Goal: Obtain resource: Download file/media

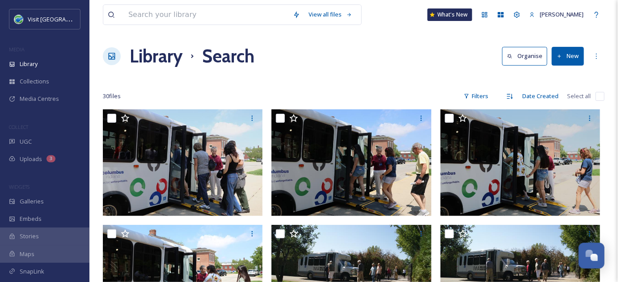
click at [153, 55] on h1 "Library" at bounding box center [156, 56] width 53 height 27
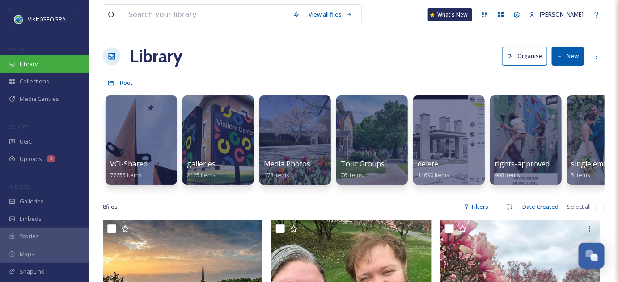
click at [28, 64] on span "Library" at bounding box center [29, 64] width 18 height 8
click at [164, 13] on input at bounding box center [206, 15] width 164 height 20
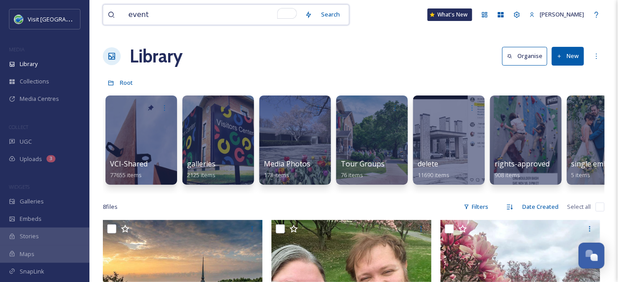
type input "events"
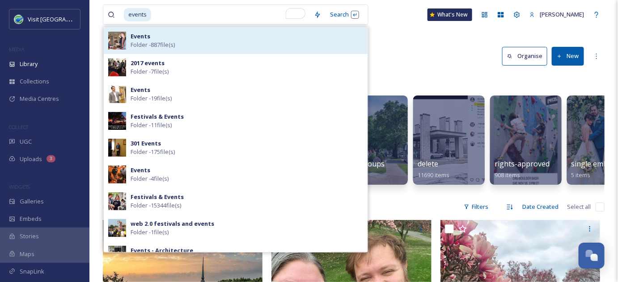
click at [138, 39] on strong "Events" at bounding box center [141, 36] width 20 height 8
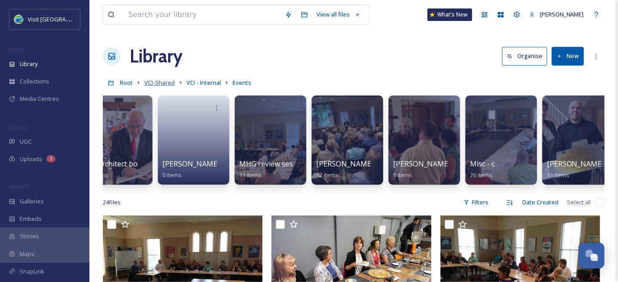
click at [161, 82] on span "VCI-Shared" at bounding box center [159, 83] width 30 height 8
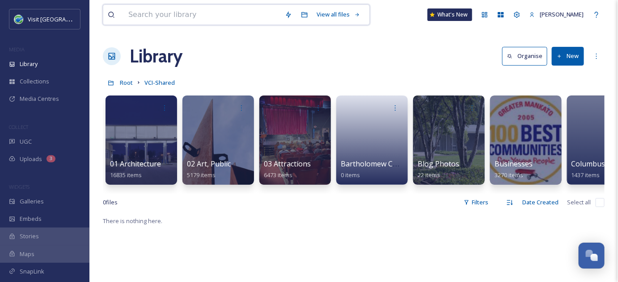
click at [152, 15] on input at bounding box center [202, 15] width 156 height 20
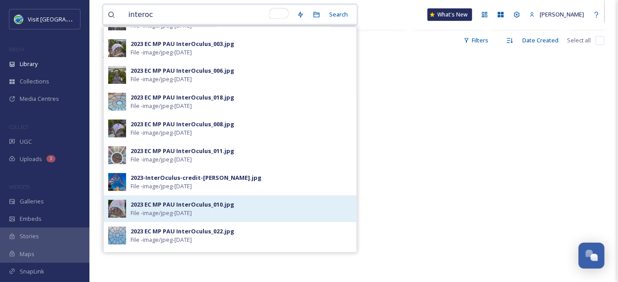
scroll to position [26, 0]
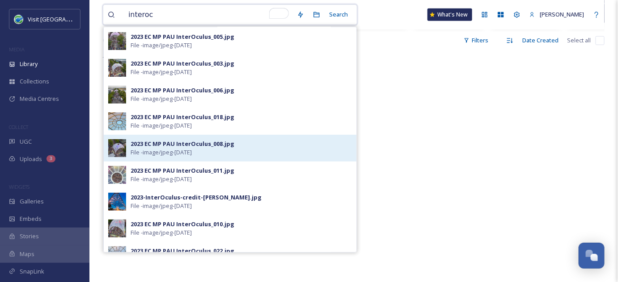
type input "interoc"
click at [233, 151] on div "2023 EC MP PAU InterOculus_008.jpg File - image/jpeg - Apr 01 2025" at bounding box center [241, 148] width 221 height 17
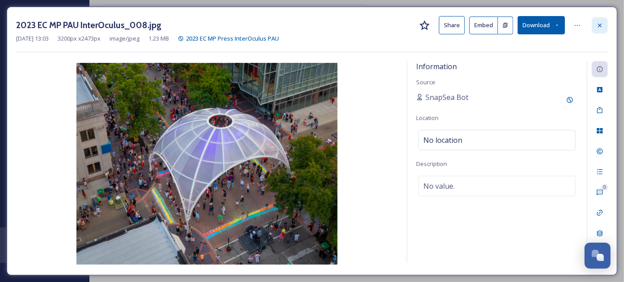
click at [601, 25] on icon at bounding box center [600, 25] width 4 height 4
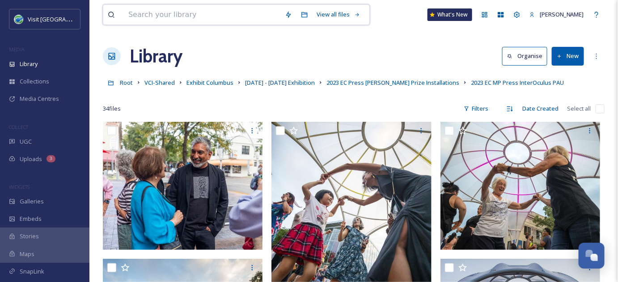
click at [164, 13] on input at bounding box center [202, 15] width 156 height 20
type input "flowers"
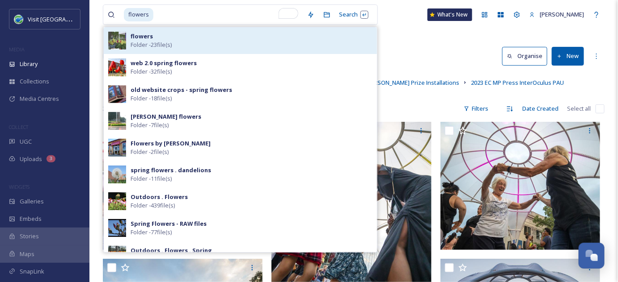
click at [248, 42] on div "flowers Folder - 23 file(s)" at bounding box center [252, 40] width 242 height 17
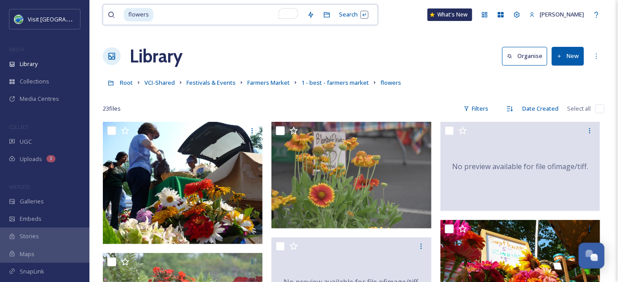
click at [158, 15] on input "To enrich screen reader interactions, please activate Accessibility in Grammarl…" at bounding box center [228, 15] width 148 height 20
type input "f"
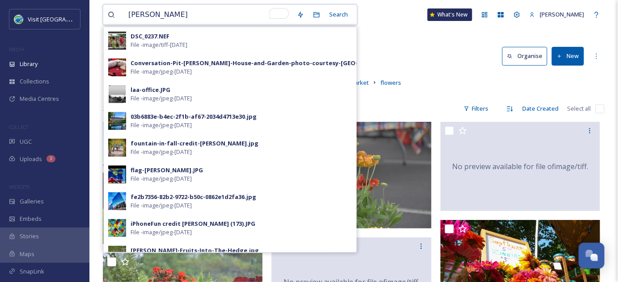
type input "tulip"
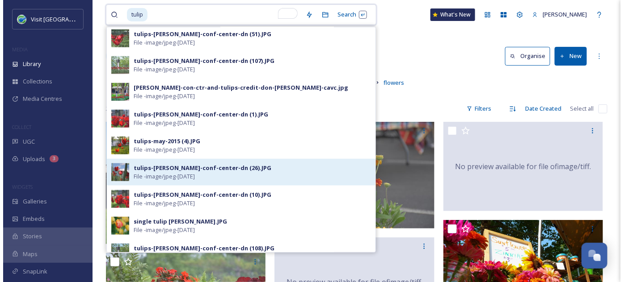
scroll to position [325, 0]
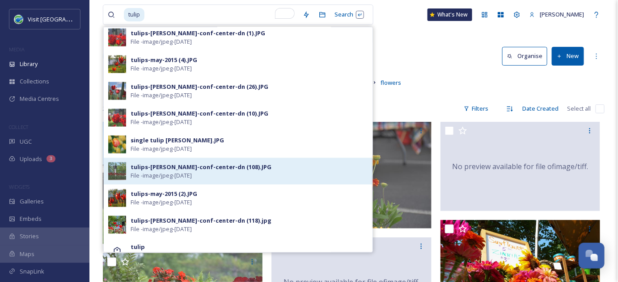
click at [263, 173] on div "tulips-irwin-conf-center-dn (108).JPG File - image/jpeg - Mar 24 2025" at bounding box center [249, 171] width 237 height 17
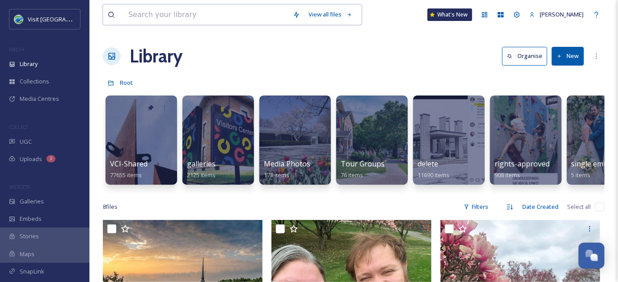
click at [157, 16] on input at bounding box center [206, 15] width 164 height 20
click at [365, 135] on div at bounding box center [371, 140] width 73 height 91
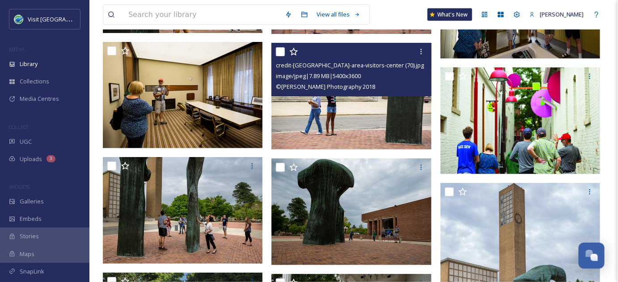
scroll to position [2682, 0]
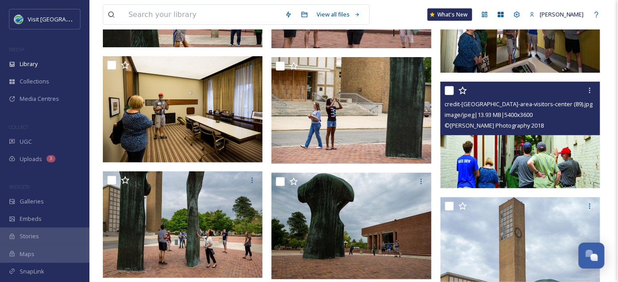
click at [449, 92] on input "checkbox" at bounding box center [449, 90] width 9 height 9
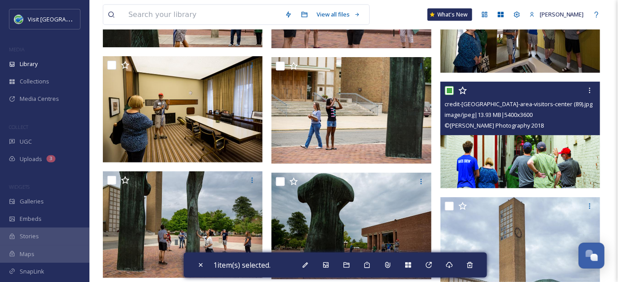
click at [447, 91] on input "checkbox" at bounding box center [449, 90] width 9 height 9
checkbox input "false"
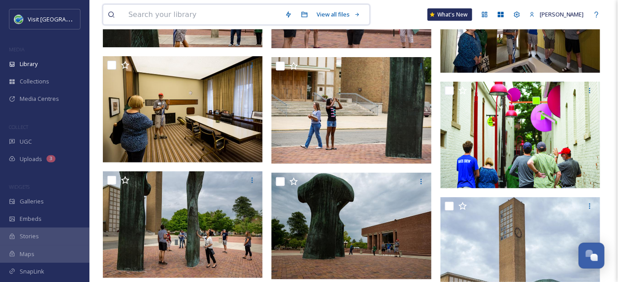
click at [225, 14] on input at bounding box center [202, 15] width 156 height 20
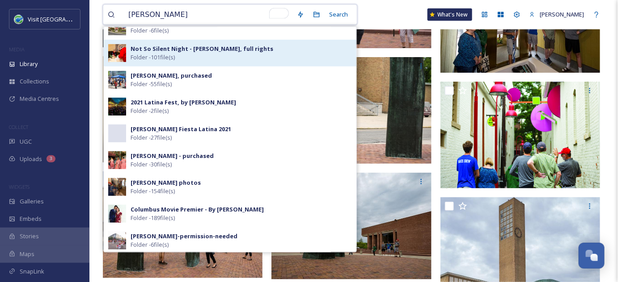
scroll to position [162, 0]
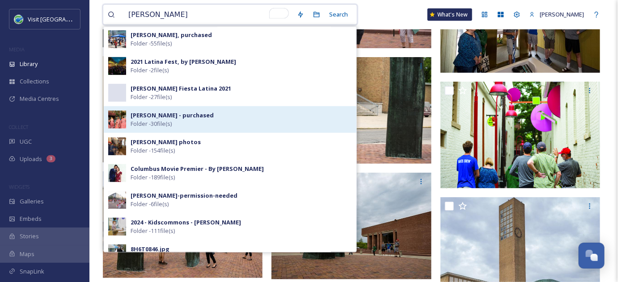
type input "[PERSON_NAME]"
click at [220, 121] on div "[PERSON_NAME] - purchased Folder - 30 file(s)" at bounding box center [241, 119] width 221 height 17
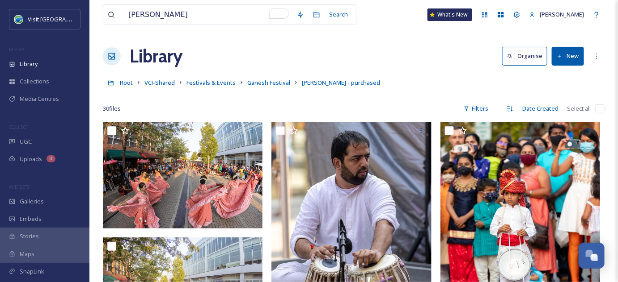
click at [380, 52] on div "Library Organise New" at bounding box center [353, 56] width 501 height 27
click at [156, 13] on input "[PERSON_NAME]" at bounding box center [208, 15] width 168 height 20
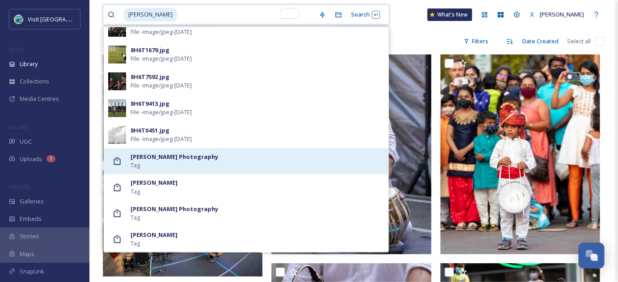
scroll to position [81, 0]
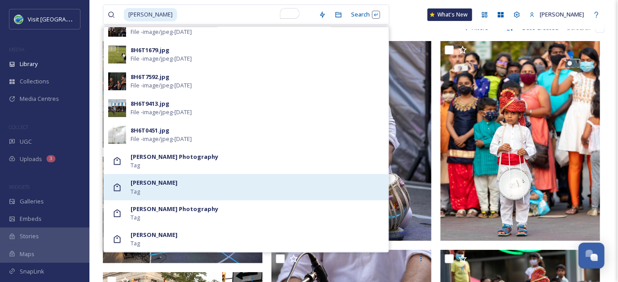
click at [159, 185] on strong "[PERSON_NAME]" at bounding box center [154, 183] width 47 height 8
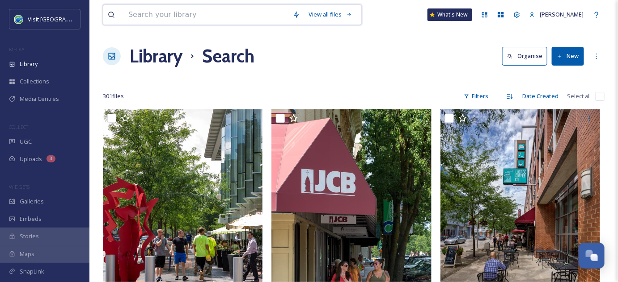
click at [174, 11] on input at bounding box center [206, 15] width 164 height 20
type input "tour bus"
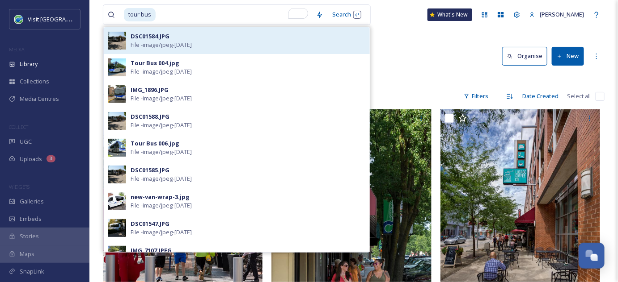
click at [219, 40] on div "DSC01584.JPG File - image/jpeg - [DATE]" at bounding box center [248, 40] width 235 height 17
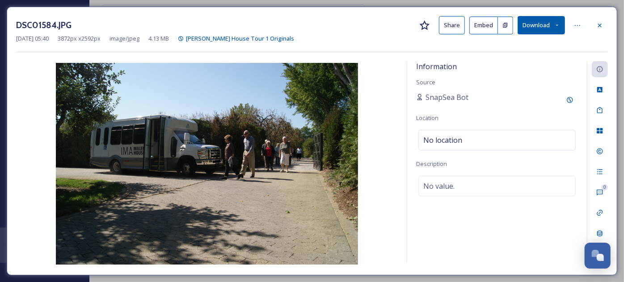
click at [200, 16] on div "DSC01584.JPG Share Embed Download" at bounding box center [312, 25] width 592 height 18
click at [600, 25] on icon at bounding box center [600, 25] width 4 height 4
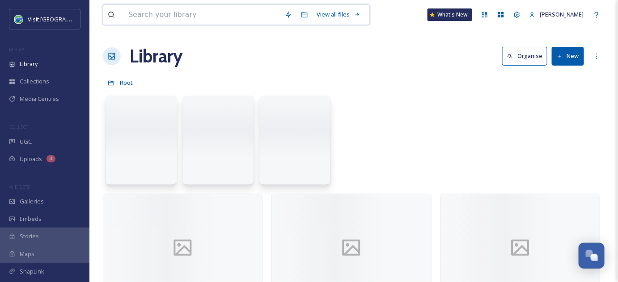
click at [161, 16] on input at bounding box center [202, 15] width 156 height 20
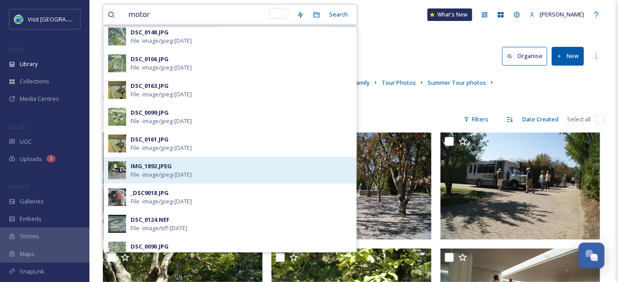
scroll to position [366, 0]
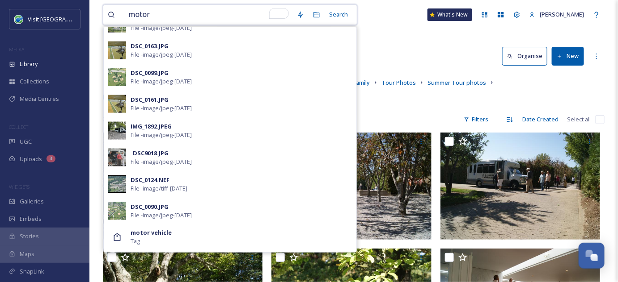
drag, startPoint x: 154, startPoint y: 16, endPoint x: 78, endPoint y: 14, distance: 76.0
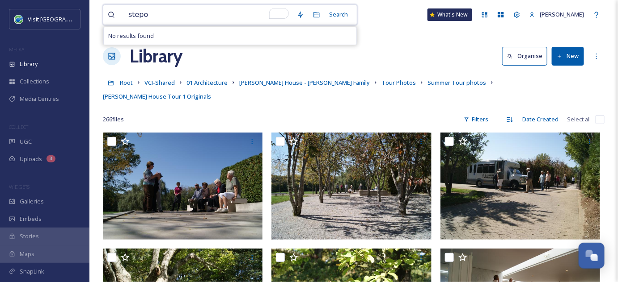
type input "stepon"
click at [155, 14] on input "To enrich screen reader interactions, please activate Accessibility in Grammarl…" at bounding box center [227, 15] width 149 height 20
drag, startPoint x: 155, startPoint y: 14, endPoint x: 108, endPoint y: 12, distance: 47.4
click at [108, 12] on div "stepon" at bounding box center [205, 15] width 194 height 20
click at [137, 16] on span "stepon" at bounding box center [138, 14] width 28 height 13
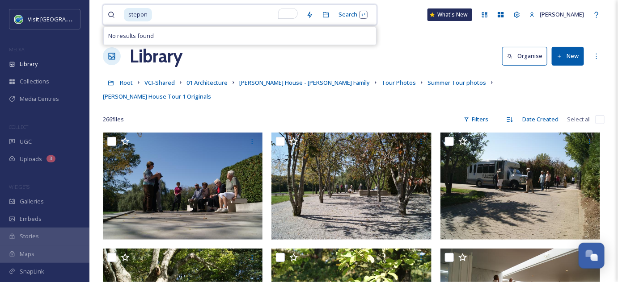
click at [153, 14] on input "To enrich screen reader interactions, please activate Accessibility in Grammarl…" at bounding box center [227, 15] width 149 height 20
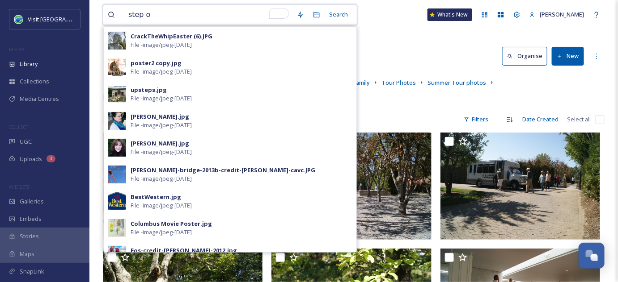
type input "step on"
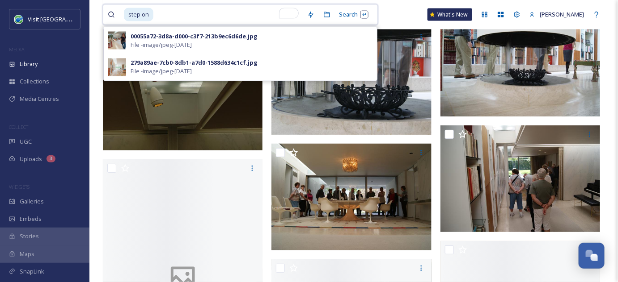
scroll to position [3088, 0]
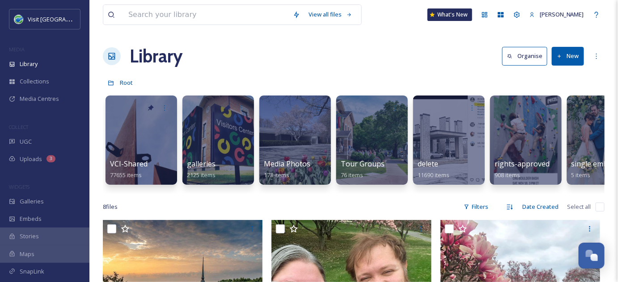
click at [350, 51] on div "Library Organise New" at bounding box center [353, 56] width 501 height 27
click at [29, 65] on span "Library" at bounding box center [29, 64] width 18 height 8
click at [365, 134] on div at bounding box center [371, 140] width 73 height 91
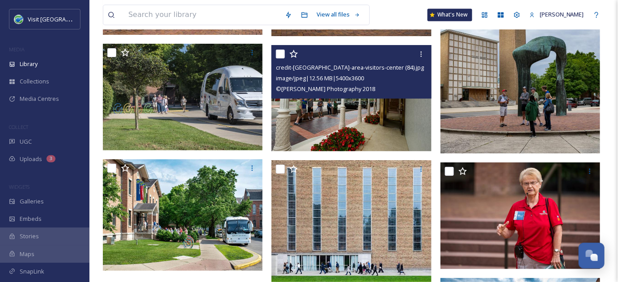
scroll to position [3006, 0]
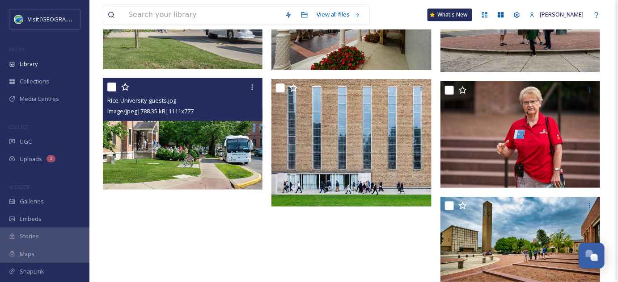
click at [227, 154] on img at bounding box center [183, 134] width 160 height 112
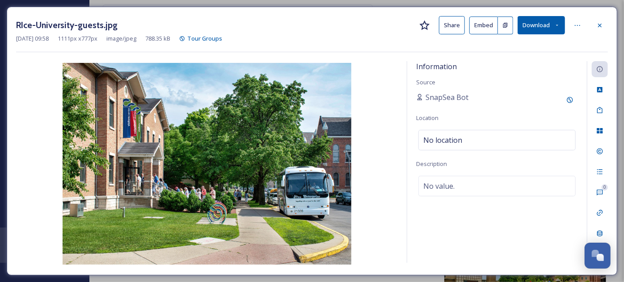
click at [543, 26] on button "Download" at bounding box center [541, 25] width 47 height 18
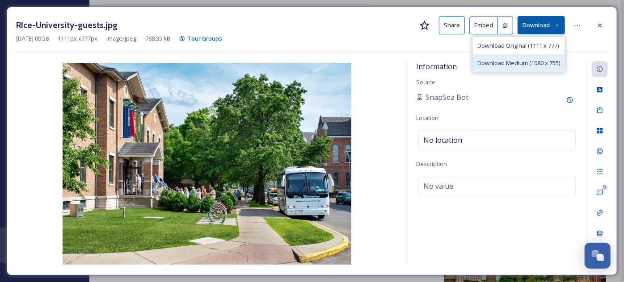
click at [512, 64] on span "Download Medium (1080 x 755)" at bounding box center [518, 63] width 83 height 8
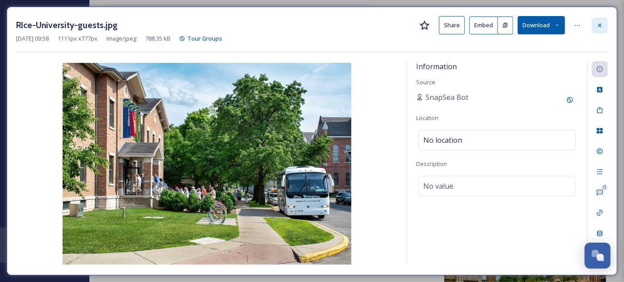
click at [598, 24] on icon at bounding box center [599, 25] width 7 height 7
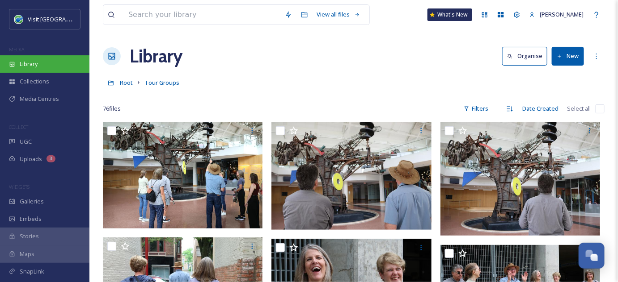
click at [21, 63] on span "Library" at bounding box center [29, 64] width 18 height 8
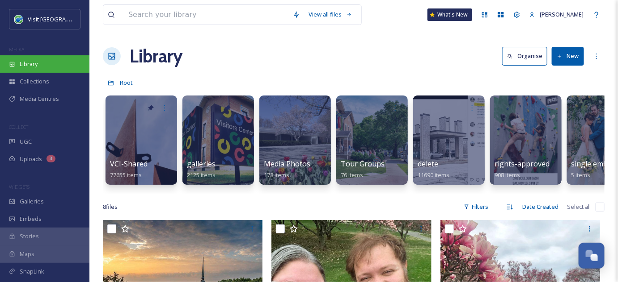
click at [21, 62] on span "Library" at bounding box center [29, 64] width 18 height 8
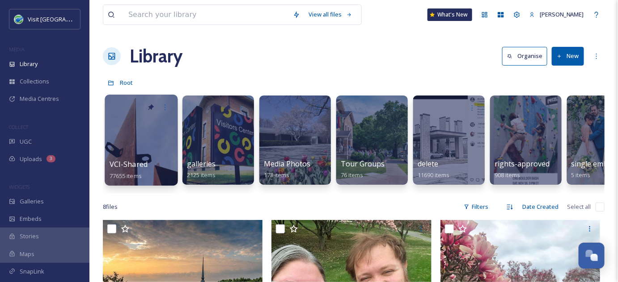
click at [141, 132] on div at bounding box center [141, 140] width 73 height 91
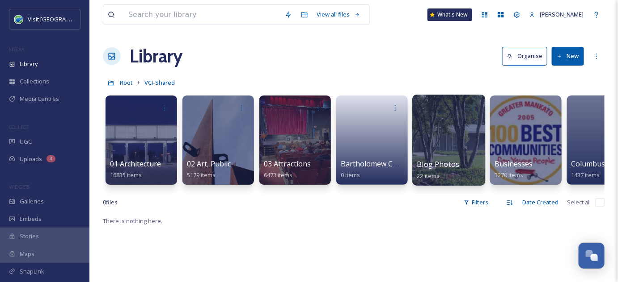
click at [442, 131] on div at bounding box center [448, 140] width 73 height 91
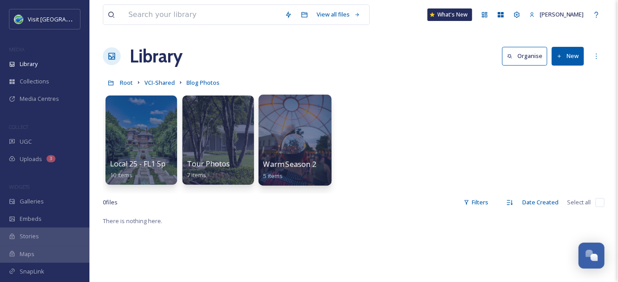
click at [299, 119] on div at bounding box center [294, 140] width 73 height 91
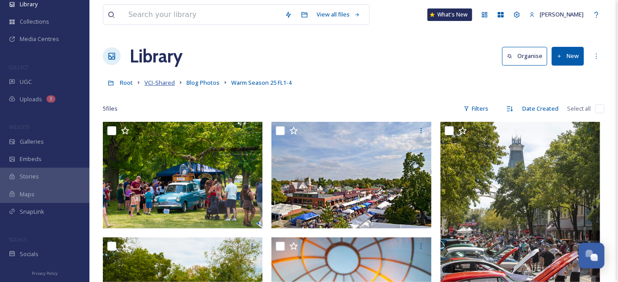
click at [160, 84] on span "VCI-Shared" at bounding box center [159, 83] width 30 height 8
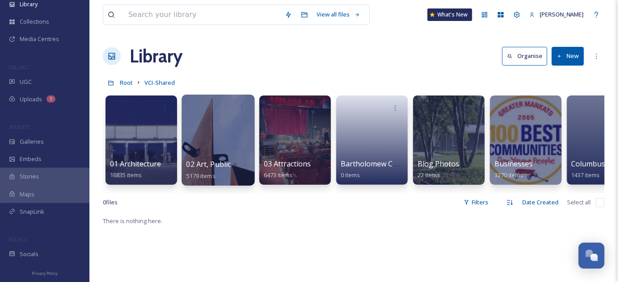
click at [229, 133] on div at bounding box center [217, 140] width 73 height 91
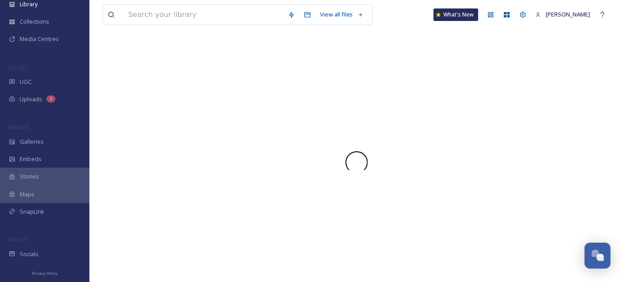
click at [229, 133] on div at bounding box center [357, 163] width 508 height 240
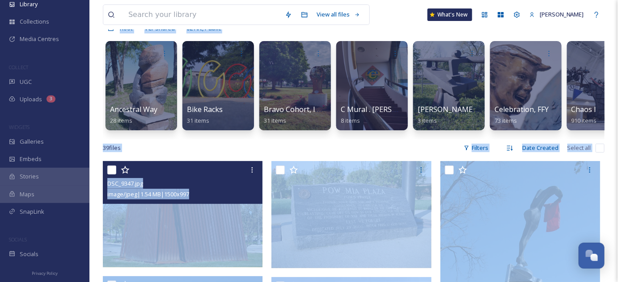
scroll to position [122, 0]
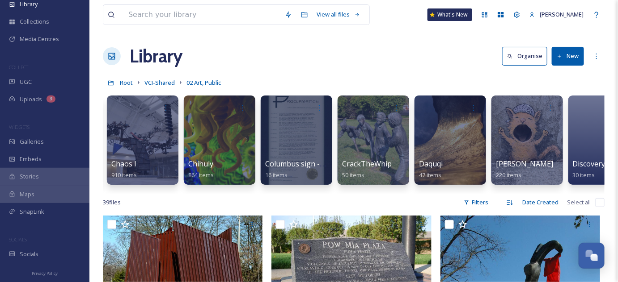
scroll to position [0, 466]
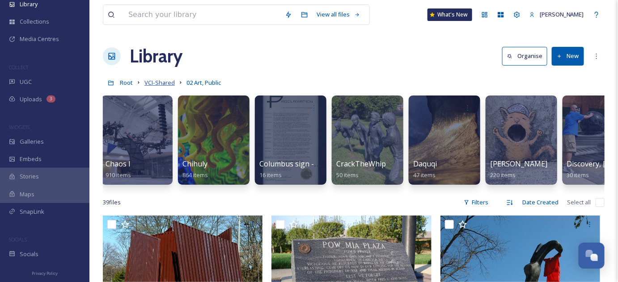
click at [152, 82] on span "VCI-Shared" at bounding box center [159, 83] width 30 height 8
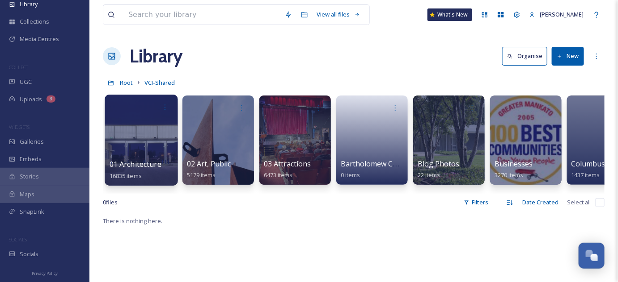
click at [141, 137] on div at bounding box center [141, 140] width 73 height 91
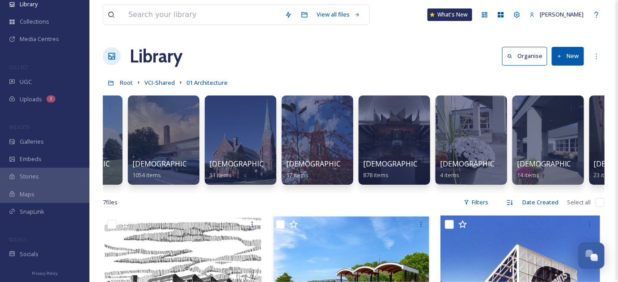
scroll to position [0, 1469]
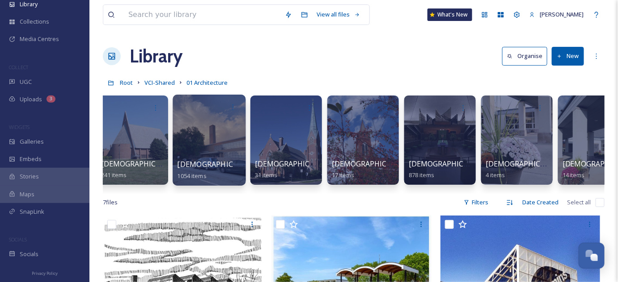
click at [204, 137] on div at bounding box center [209, 140] width 73 height 91
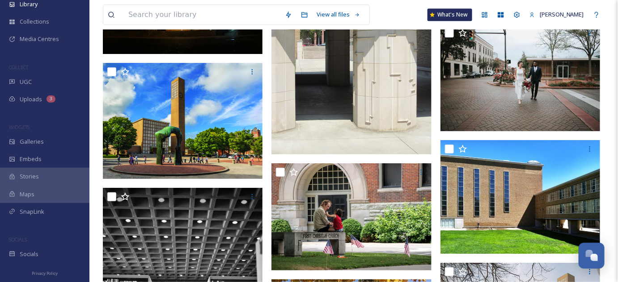
scroll to position [3209, 0]
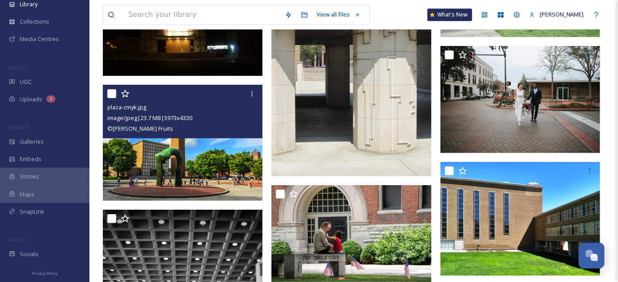
click at [218, 115] on div "image/jpeg | 23.7 MB | 5973 x 4330" at bounding box center [183, 118] width 153 height 11
drag, startPoint x: 221, startPoint y: 117, endPoint x: 194, endPoint y: 121, distance: 27.6
click at [192, 121] on span "image/jpeg | 23.7 MB | 5973 x 4330" at bounding box center [149, 118] width 85 height 8
click at [193, 132] on div "© Hadley Fruits" at bounding box center [183, 128] width 153 height 11
click at [109, 93] on input "checkbox" at bounding box center [111, 93] width 9 height 9
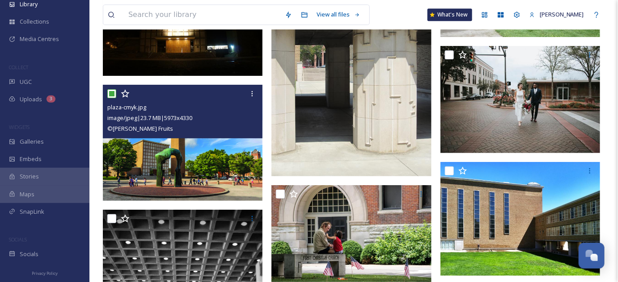
checkbox input "true"
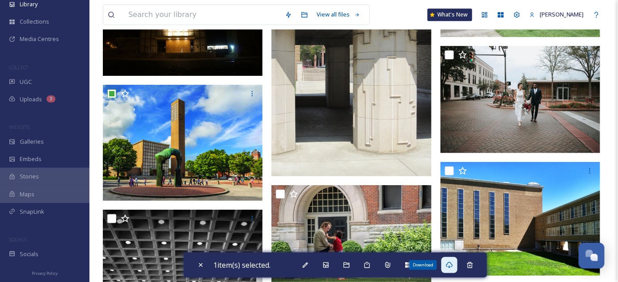
click at [451, 267] on icon at bounding box center [449, 265] width 7 height 6
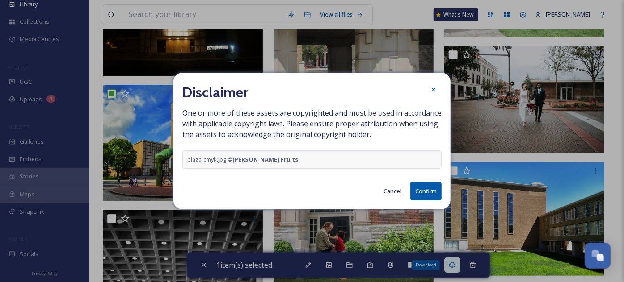
click at [425, 192] on button "Confirm" at bounding box center [425, 191] width 31 height 18
